Goal: Information Seeking & Learning: Learn about a topic

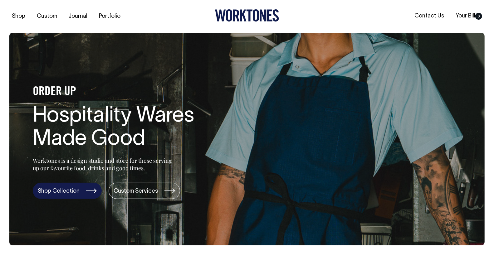
click at [67, 190] on link "Shop Collection" at bounding box center [67, 191] width 69 height 16
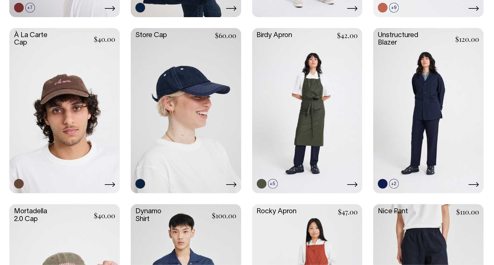
scroll to position [450, 0]
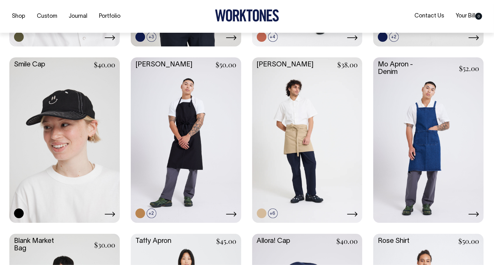
click at [63, 130] on link at bounding box center [64, 139] width 111 height 165
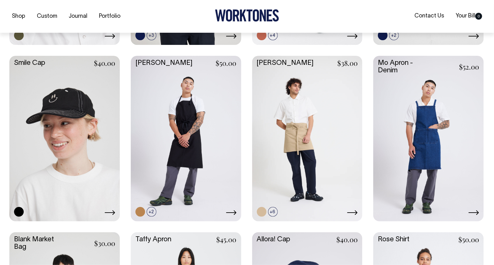
scroll to position [776, 0]
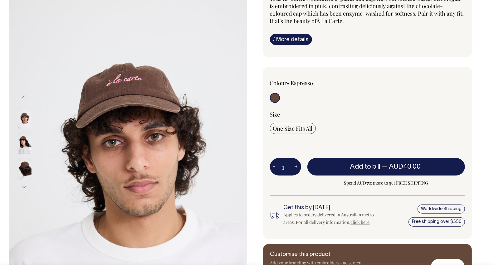
scroll to position [69, 0]
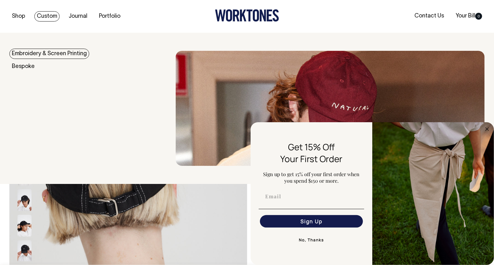
click at [40, 16] on link "Custom" at bounding box center [46, 16] width 25 height 10
